Goal: Task Accomplishment & Management: Manage account settings

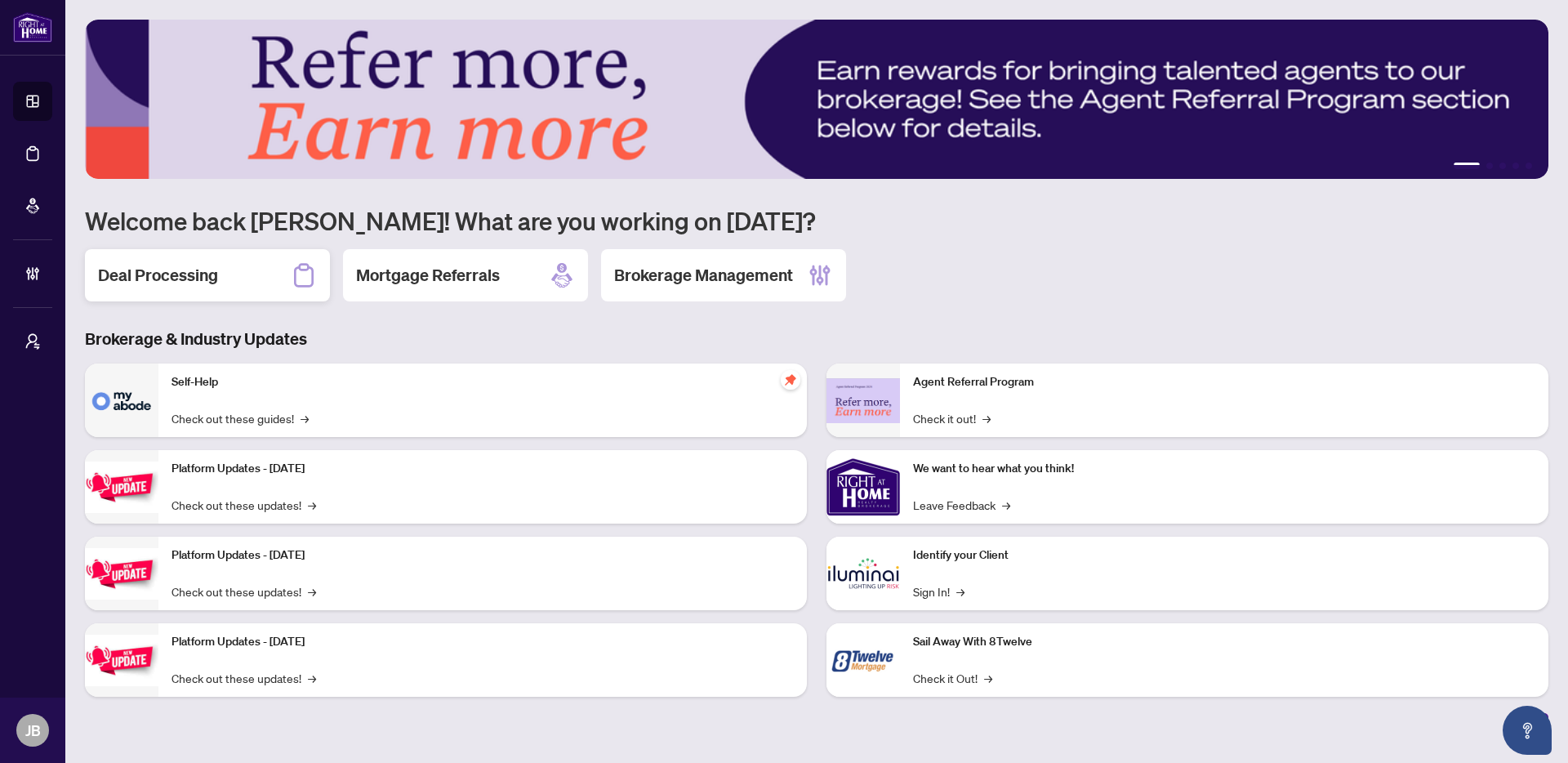
click at [187, 281] on h2 "Deal Processing" at bounding box center [157, 276] width 120 height 23
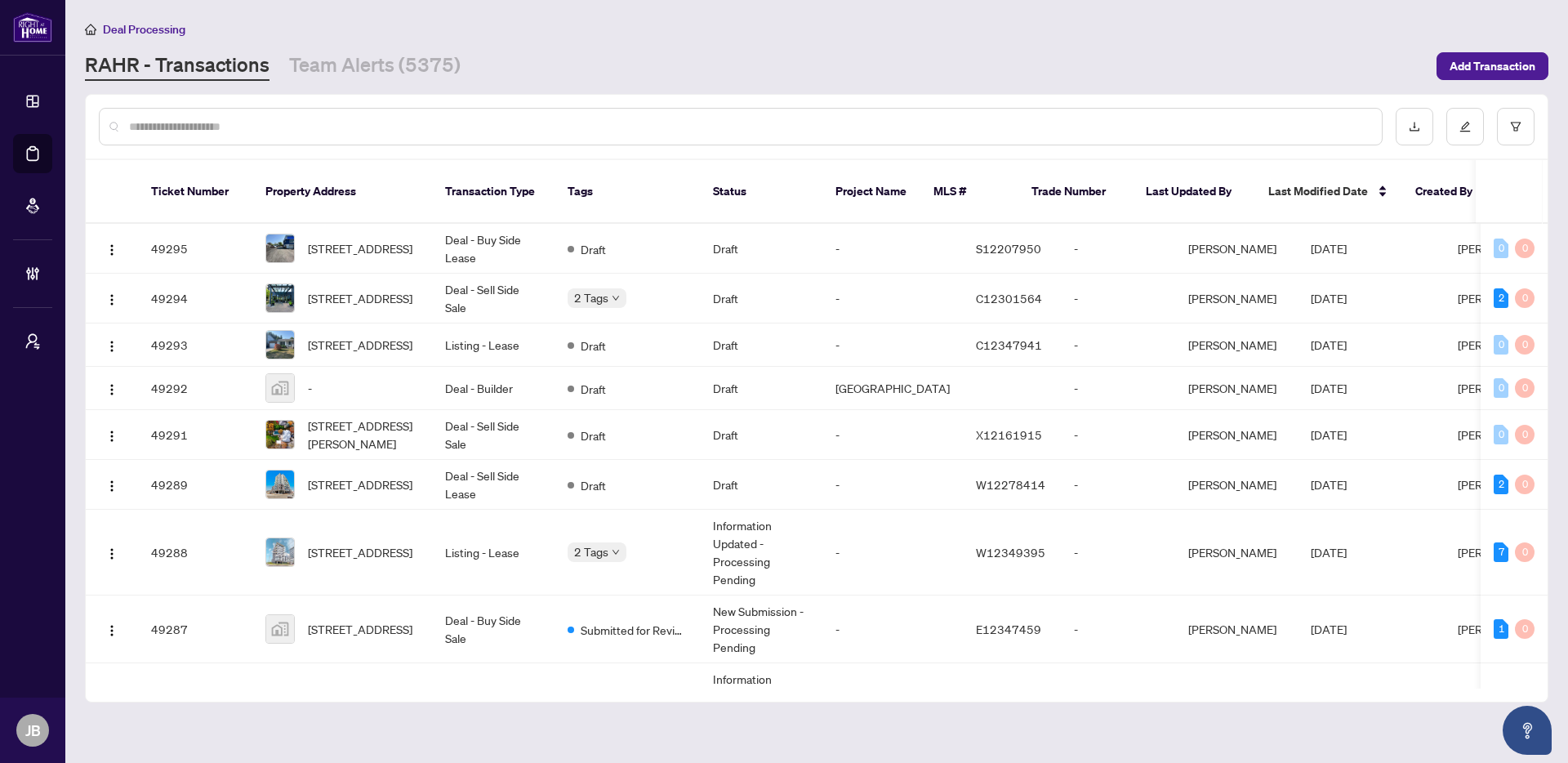
click at [375, 132] on input "text" at bounding box center [748, 126] width 1240 height 18
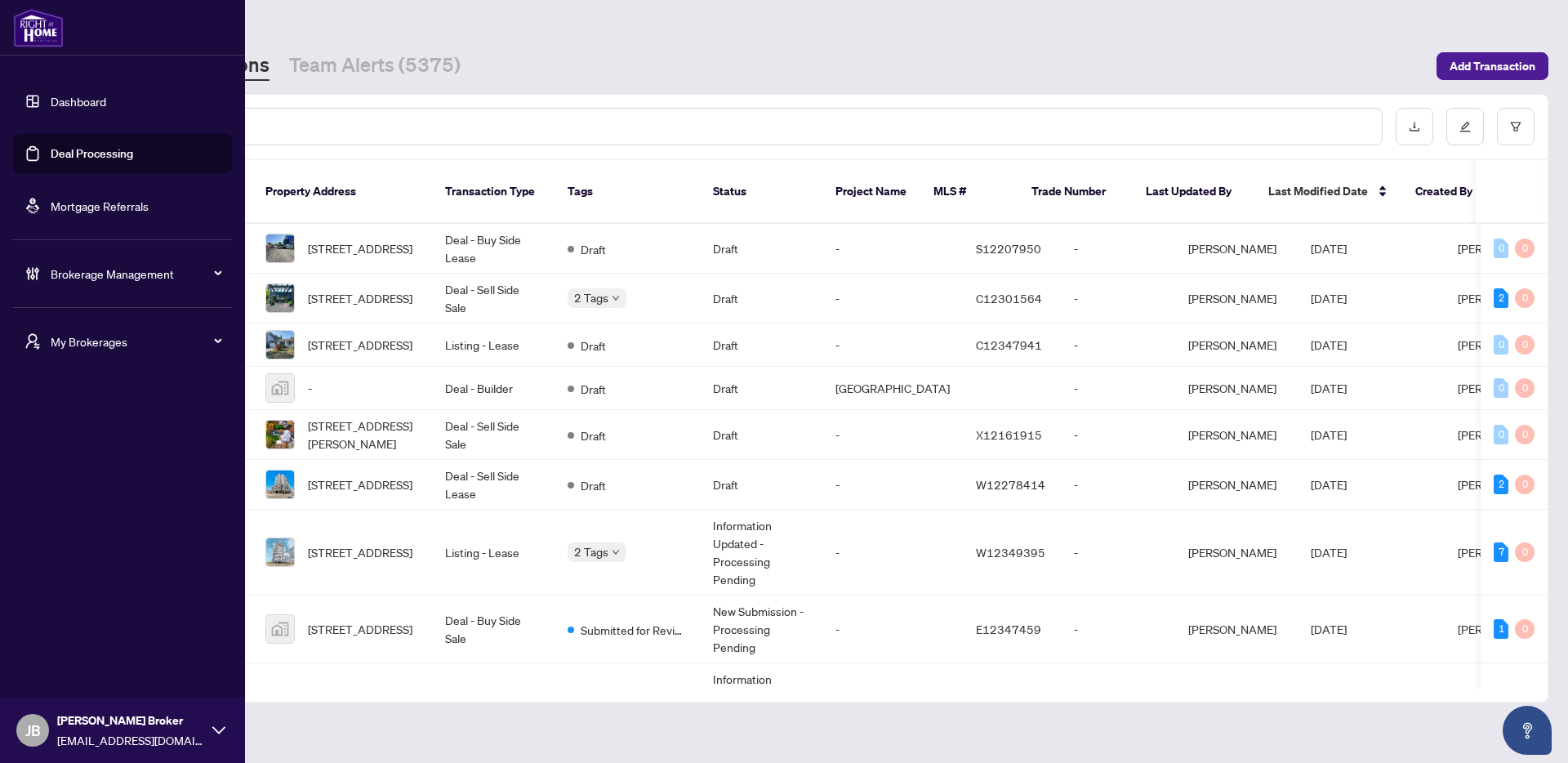
click at [179, 269] on span "Brokerage Management" at bounding box center [135, 274] width 170 height 18
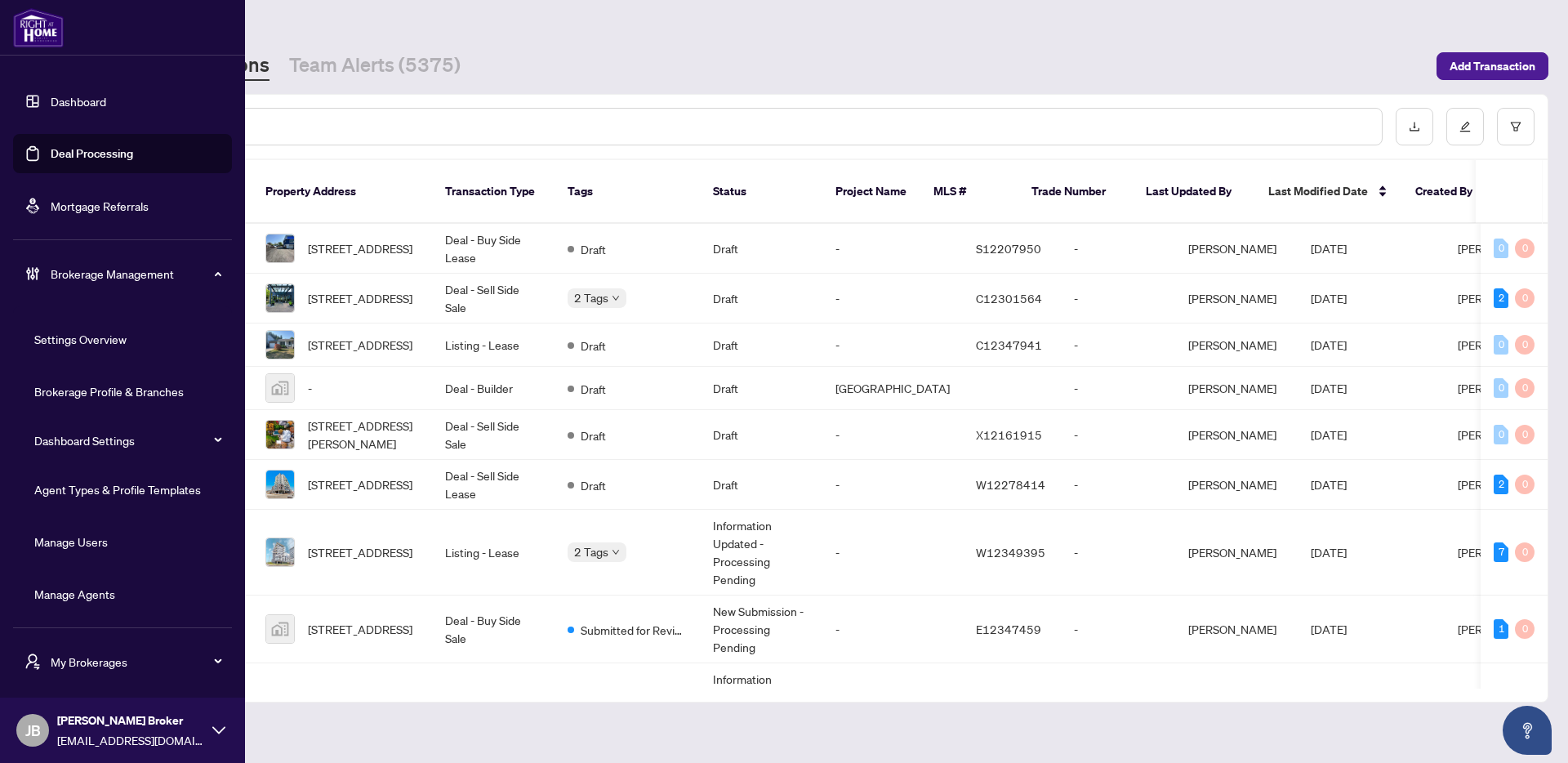
click at [114, 601] on link "Manage Agents" at bounding box center [75, 594] width 81 height 15
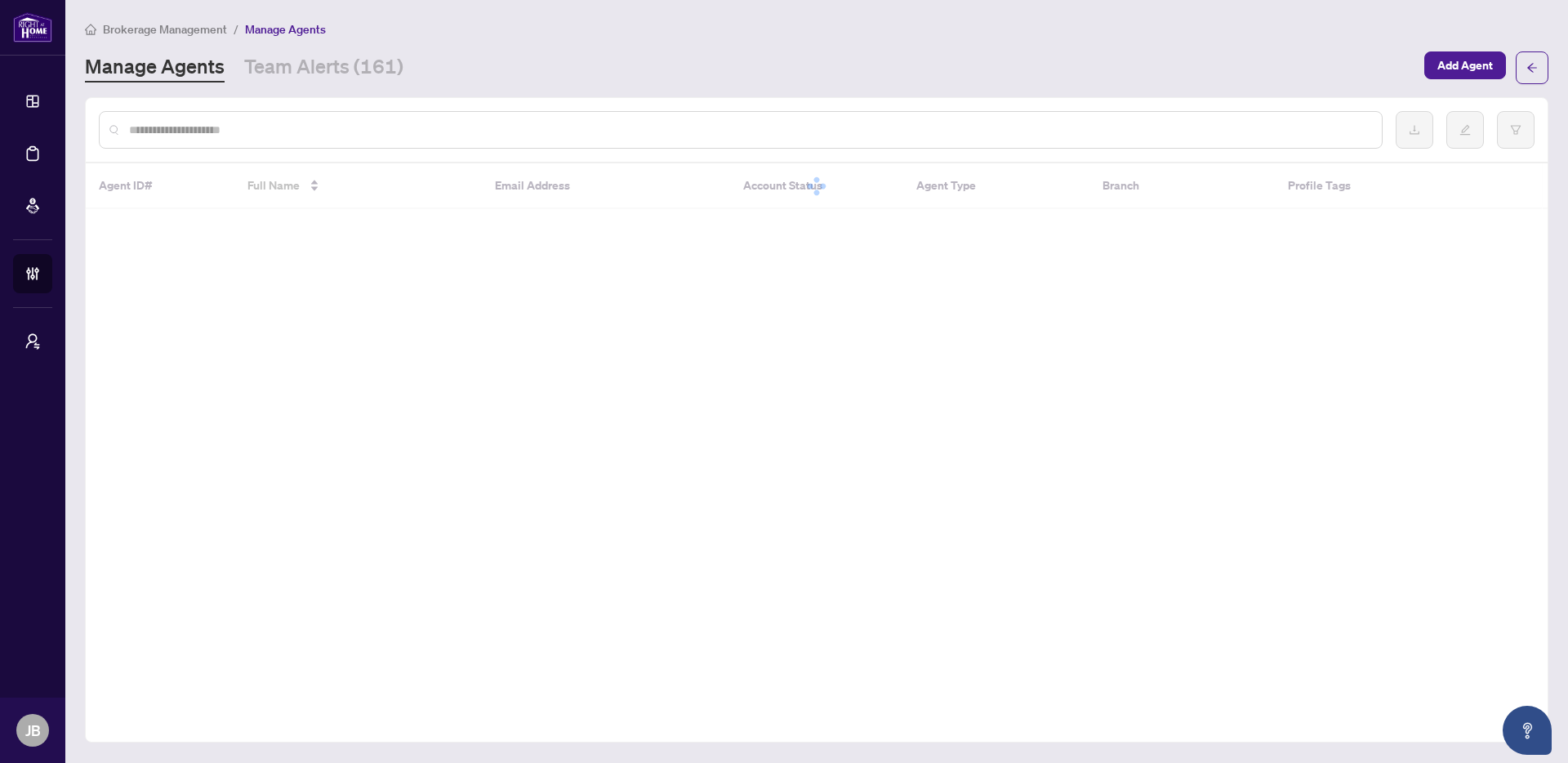
click at [410, 126] on input "text" at bounding box center [748, 130] width 1240 height 18
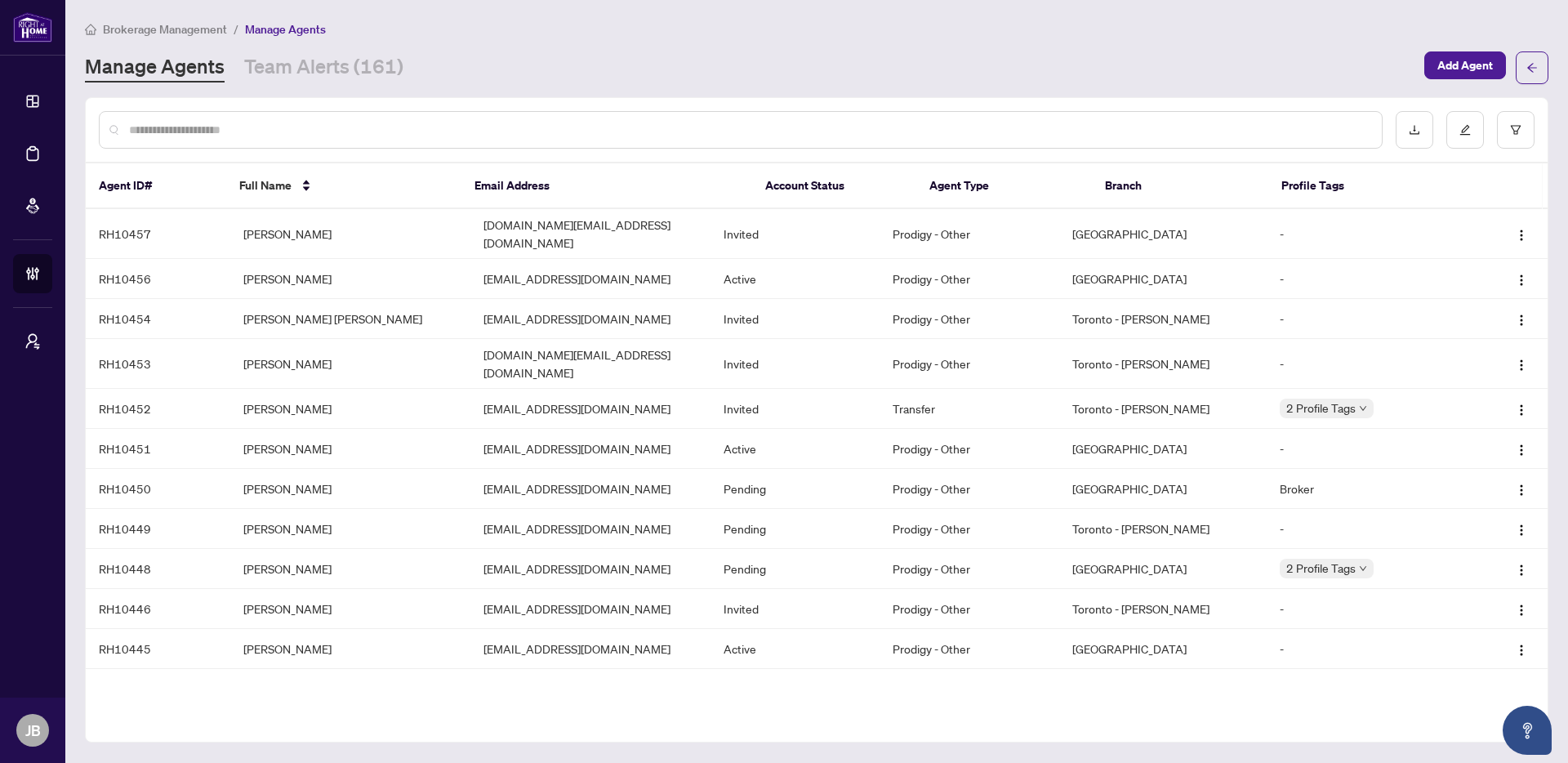
paste input "**********"
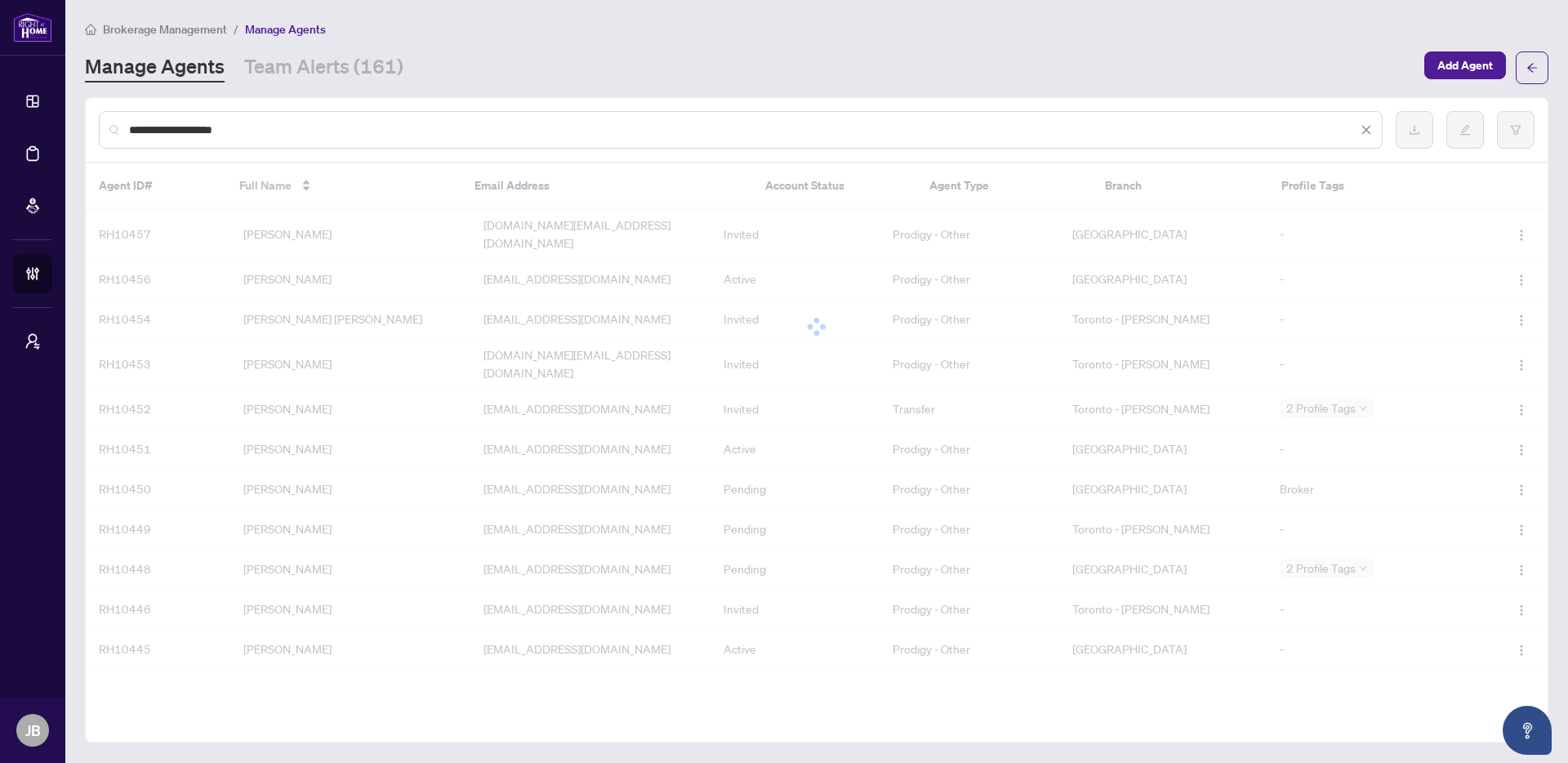
type input "**********"
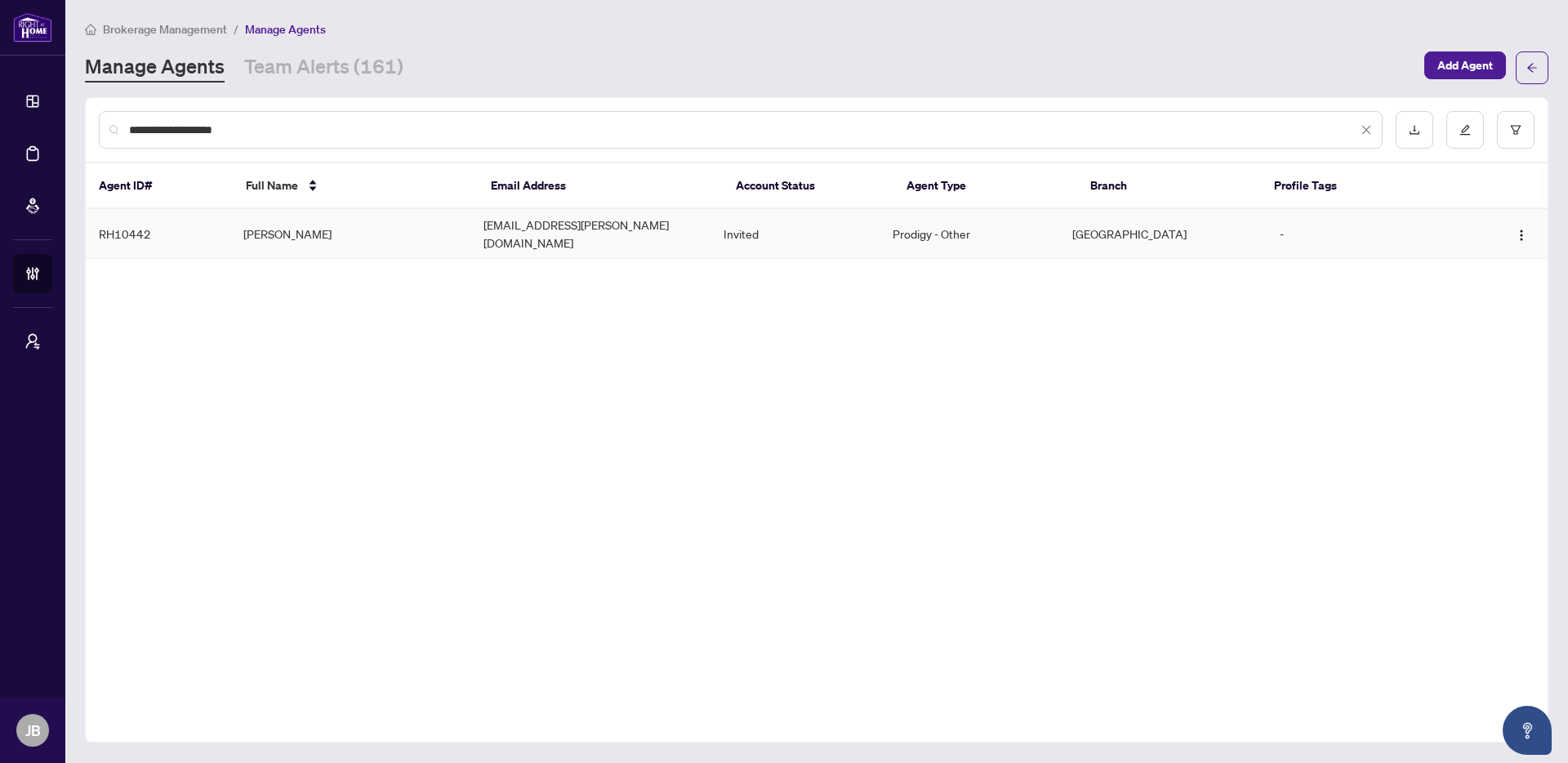
click at [498, 237] on td "poltavski@rogers.com" at bounding box center [590, 234] width 240 height 50
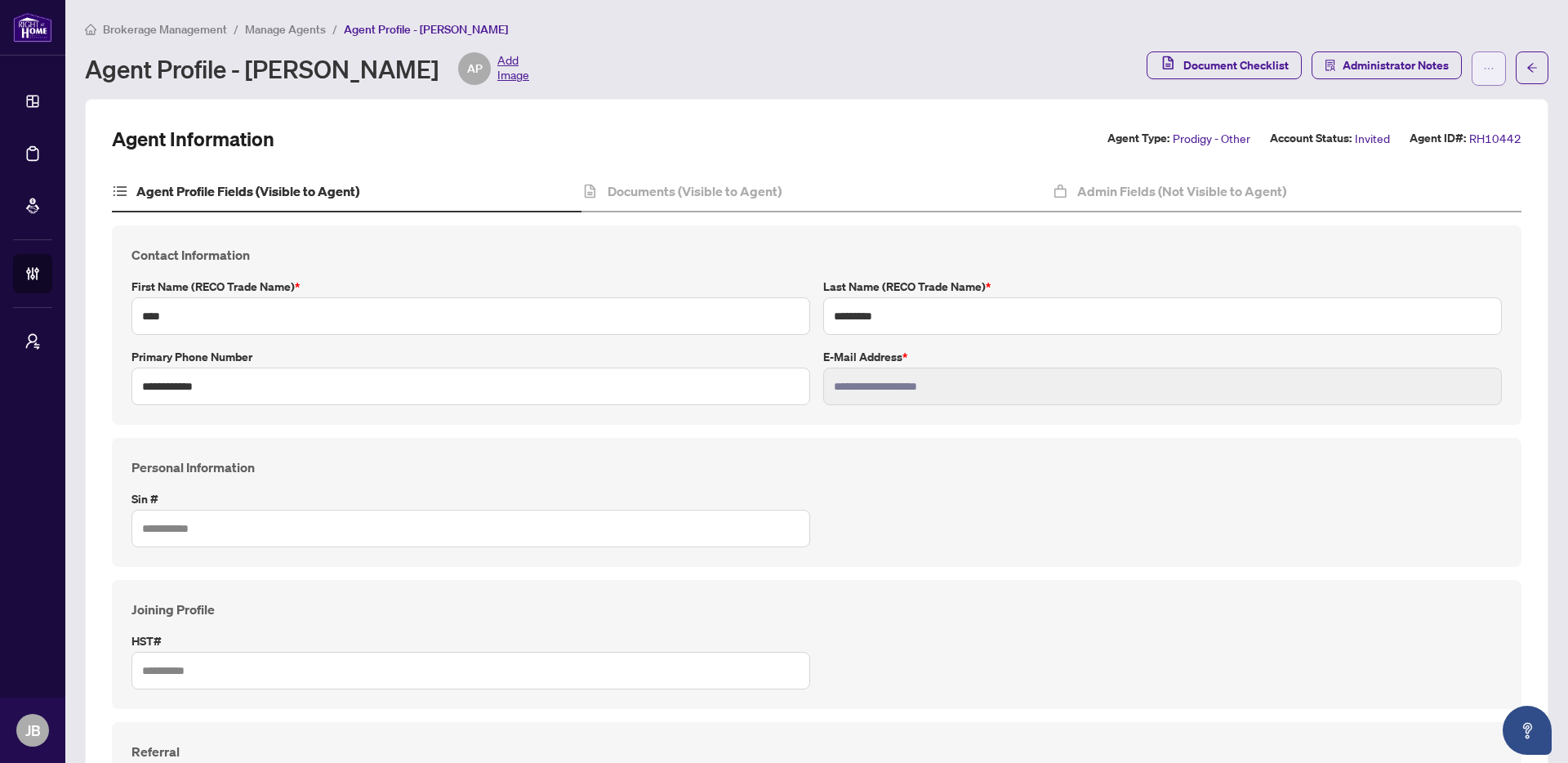
click at [1484, 71] on icon "ellipsis" at bounding box center [1489, 68] width 12 height 12
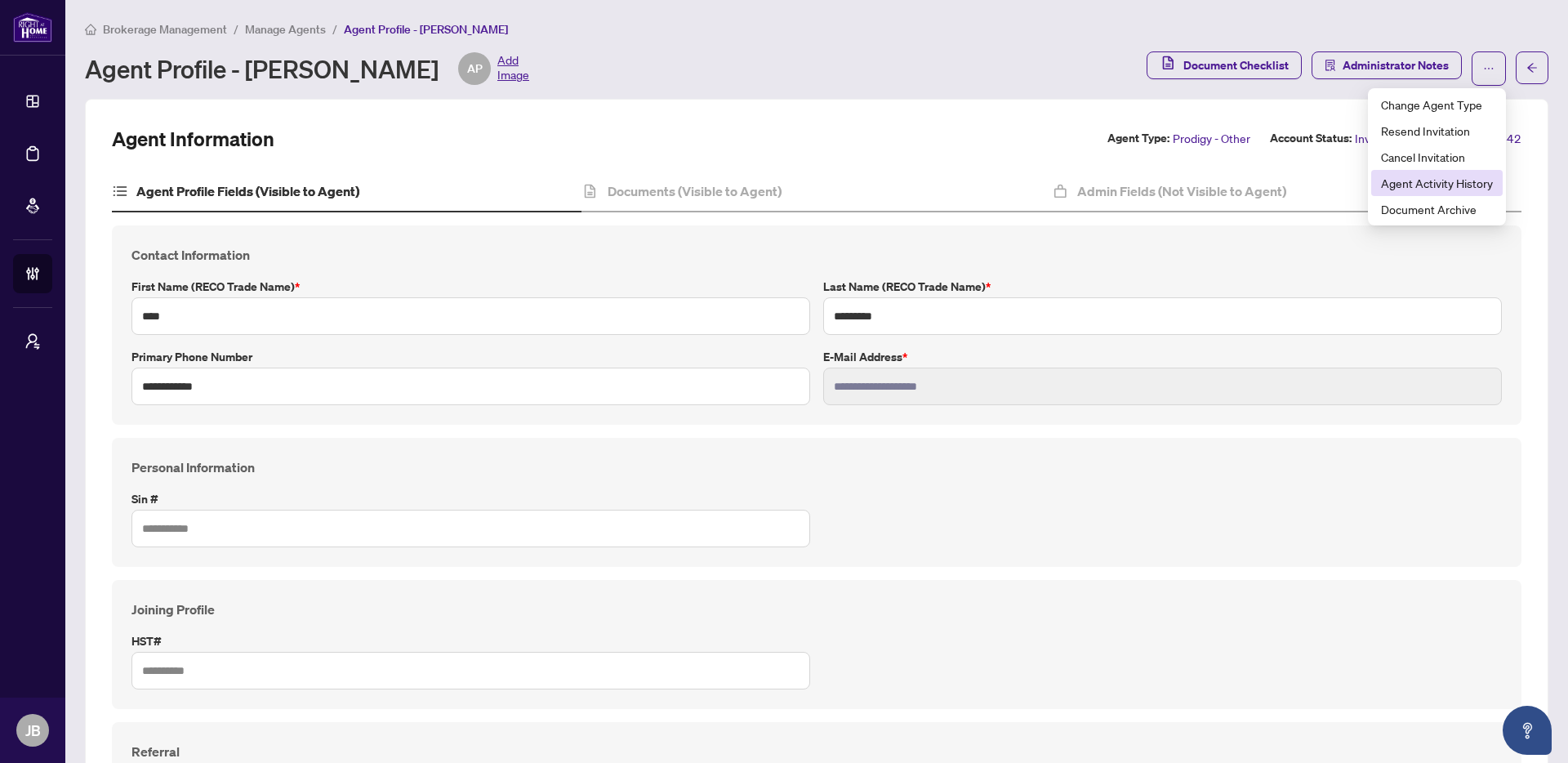
click at [1430, 188] on span "Agent Activity History" at bounding box center [1437, 183] width 112 height 18
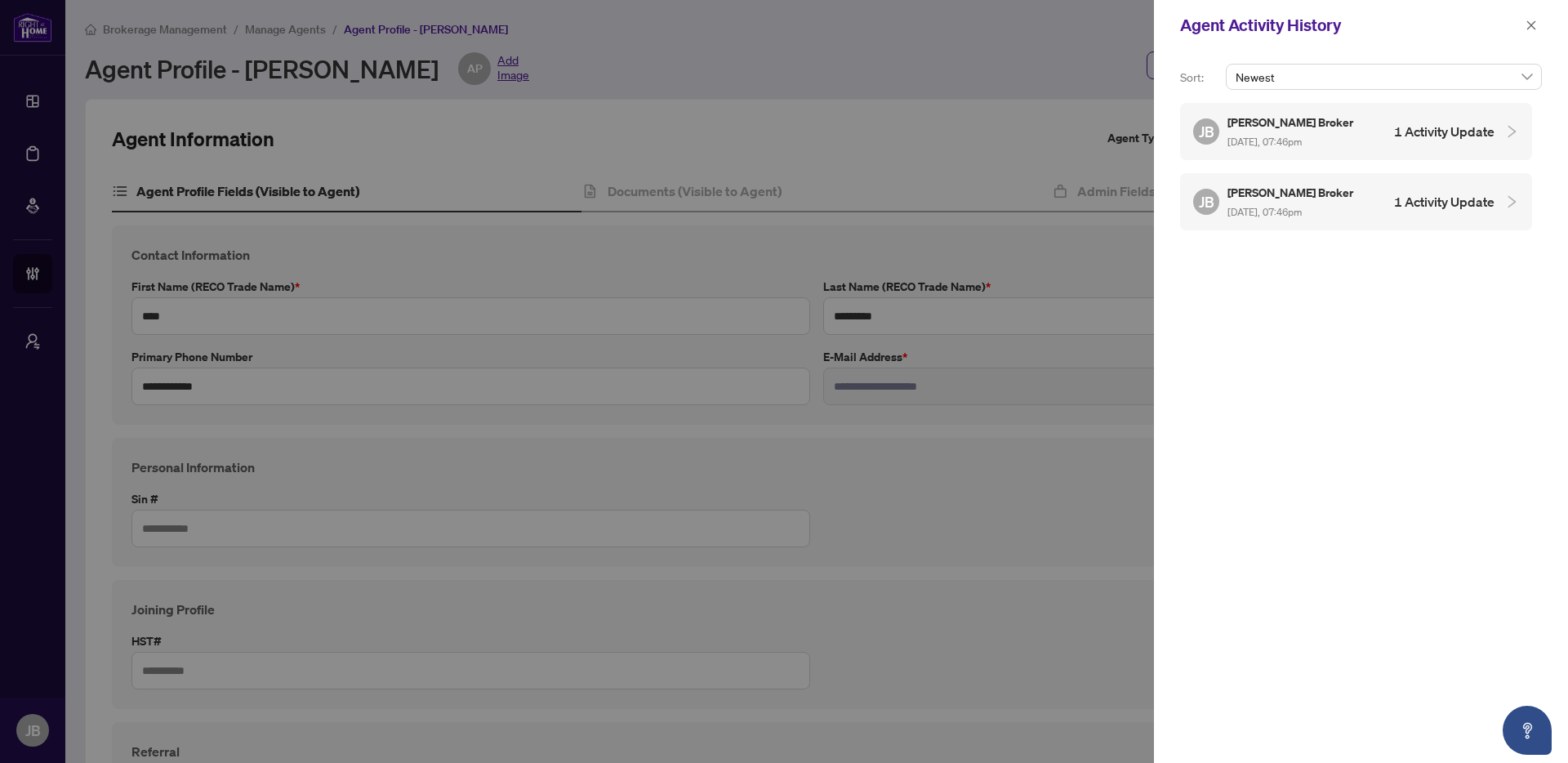
click at [1502, 206] on div at bounding box center [1508, 202] width 25 height 18
click at [1486, 148] on div "JB Jagseer Broker Aug/18/2025, 07:46pm 1 Activity Update" at bounding box center [1344, 132] width 301 height 37
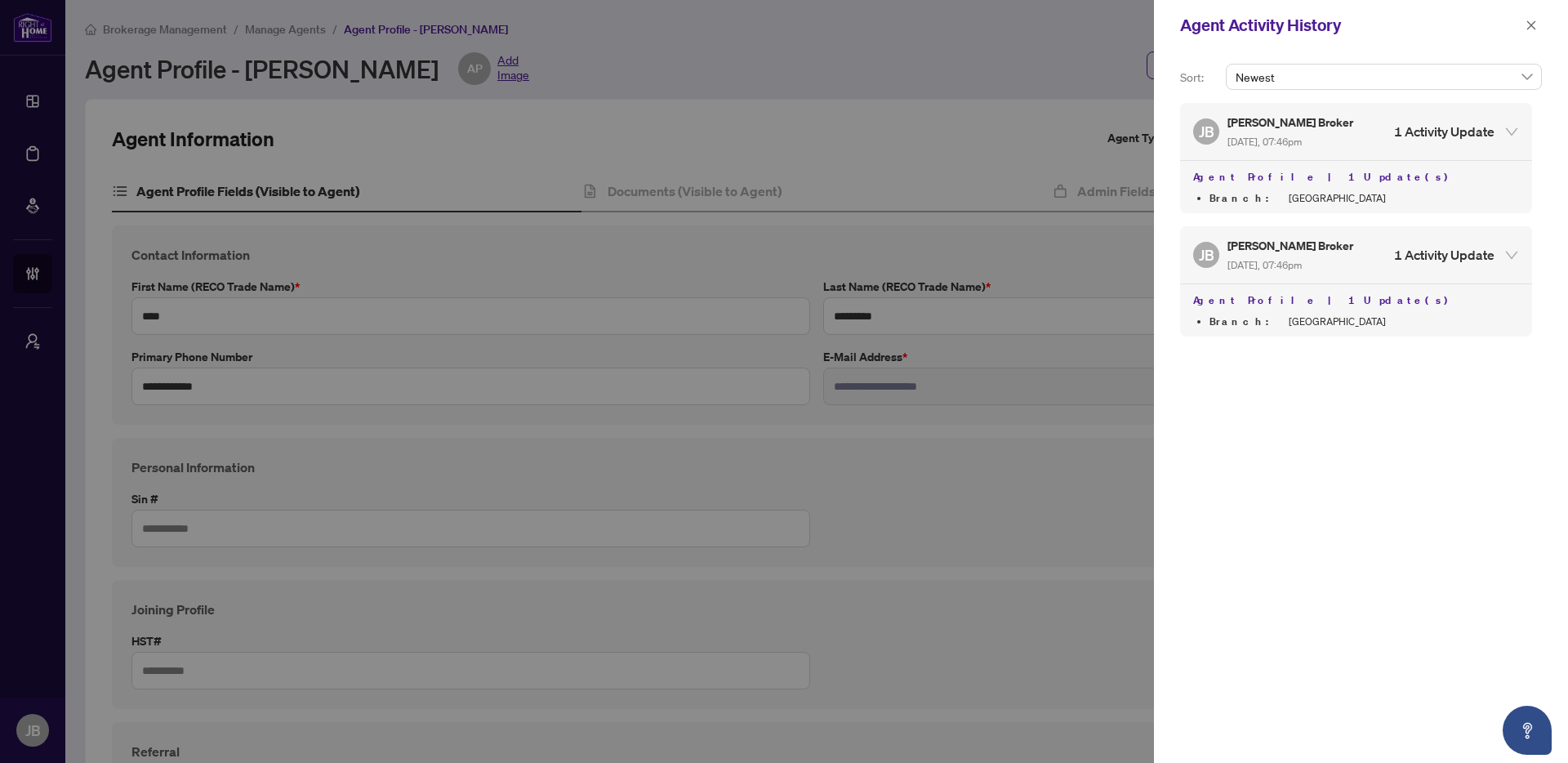
click at [1028, 117] on div at bounding box center [784, 382] width 1568 height 763
click at [725, 248] on div at bounding box center [784, 382] width 1568 height 763
click at [1529, 25] on icon "close" at bounding box center [1532, 25] width 12 height 12
